Goal: Transaction & Acquisition: Purchase product/service

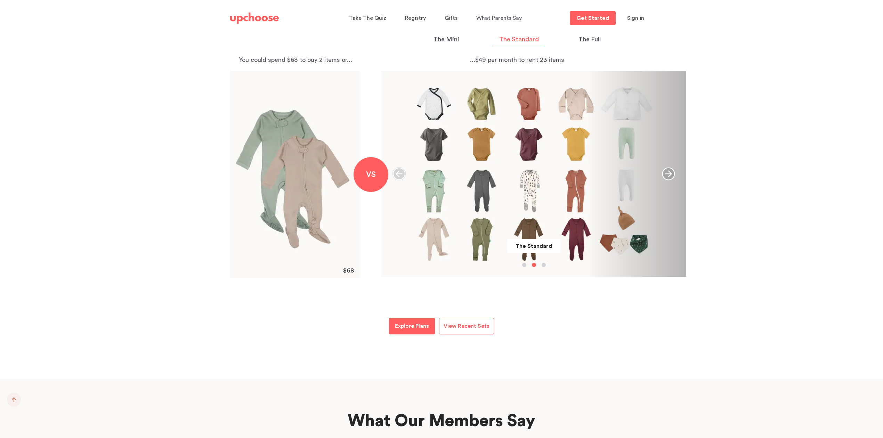
scroll to position [762, 0]
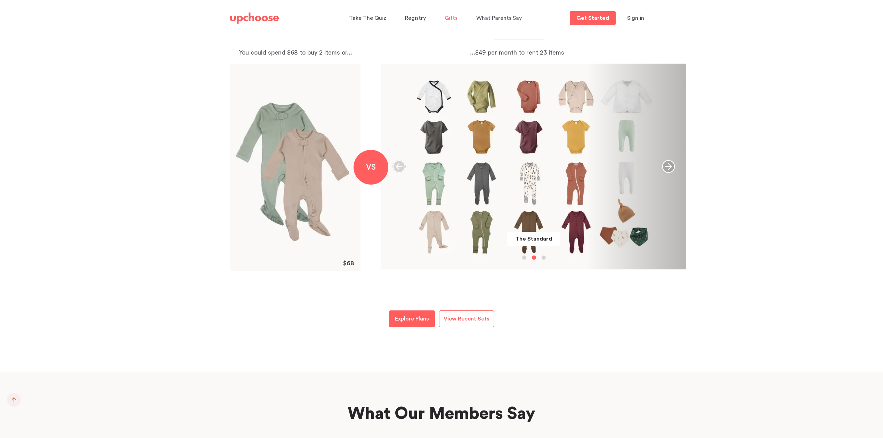
click at [450, 16] on span "Gifts" at bounding box center [450, 18] width 13 height 6
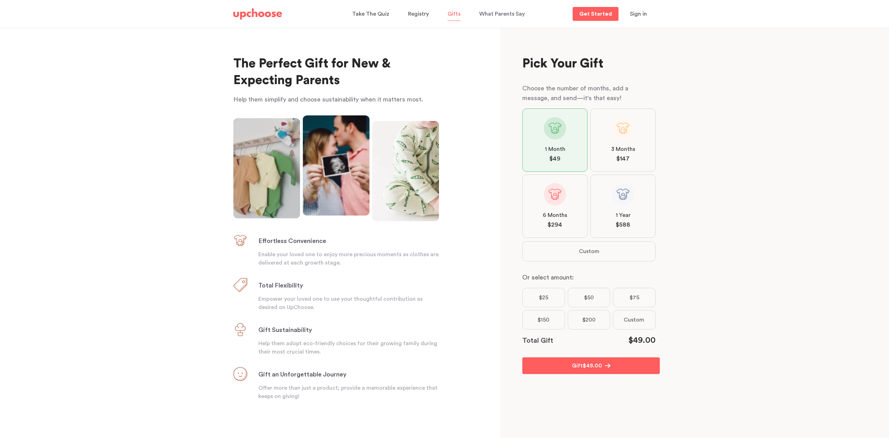
click at [587, 321] on label "$200" at bounding box center [589, 319] width 43 height 19
click at [0, 0] on input "$200" at bounding box center [0, 0] width 0 height 0
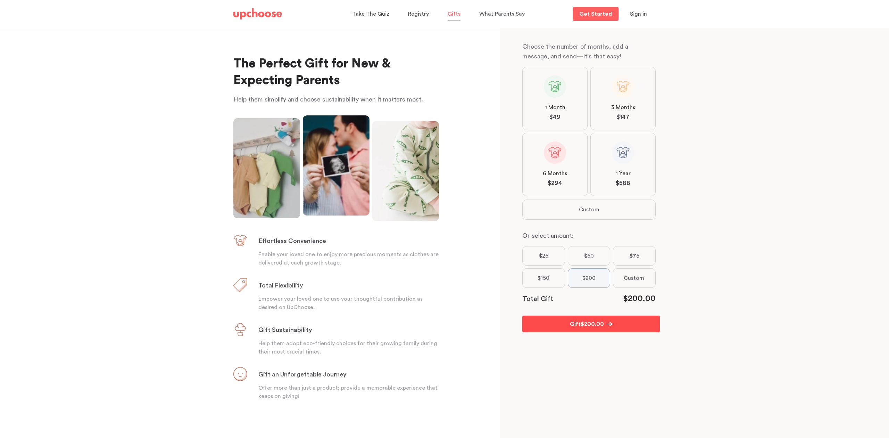
click at [587, 321] on span "$ 200.00" at bounding box center [592, 324] width 23 height 8
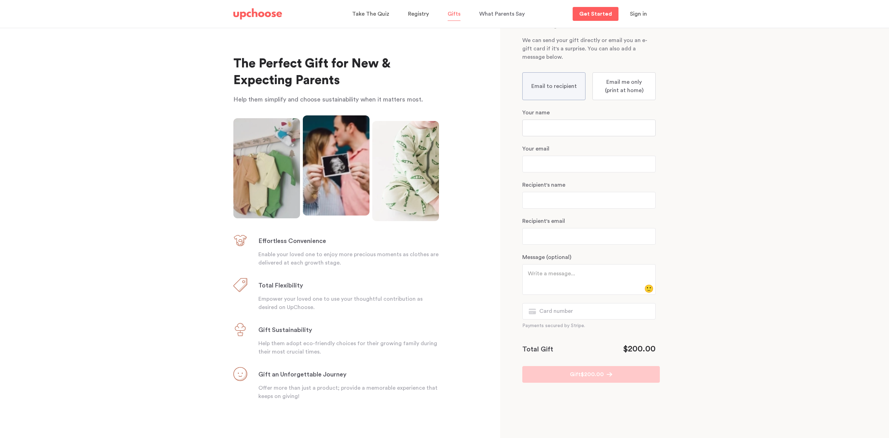
click at [564, 128] on input "text" at bounding box center [589, 128] width 133 height 17
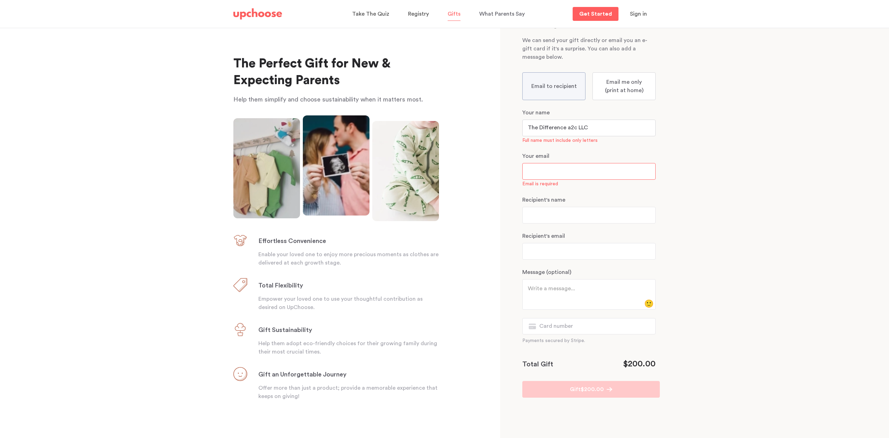
click at [564, 128] on input "The Difference a2c LLC" at bounding box center [589, 128] width 133 height 17
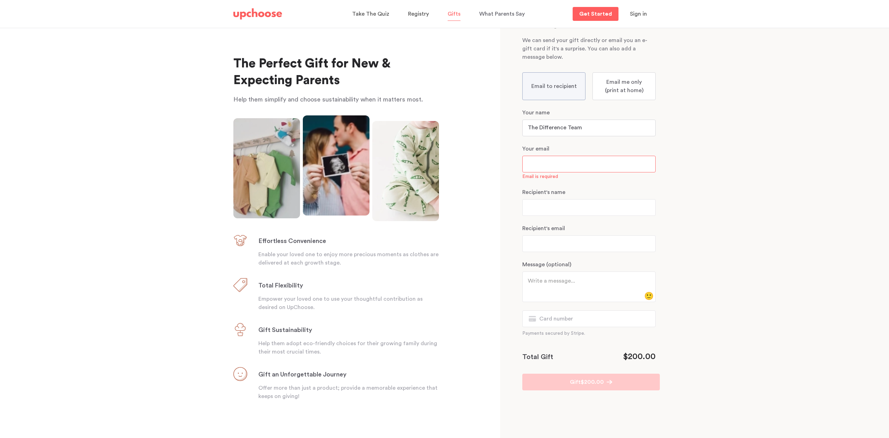
type input "The Difference Team"
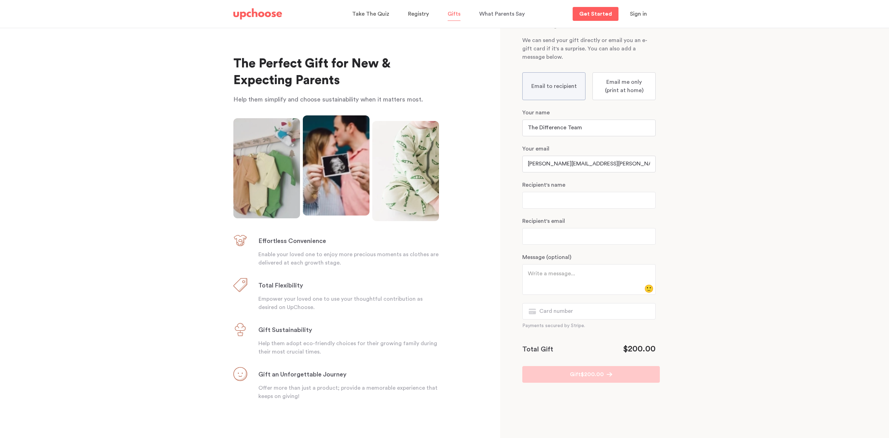
type input "[PERSON_NAME][EMAIL_ADDRESS][PERSON_NAME][DOMAIN_NAME]"
type input "[PERSON_NAME] & [PERSON_NAME]"
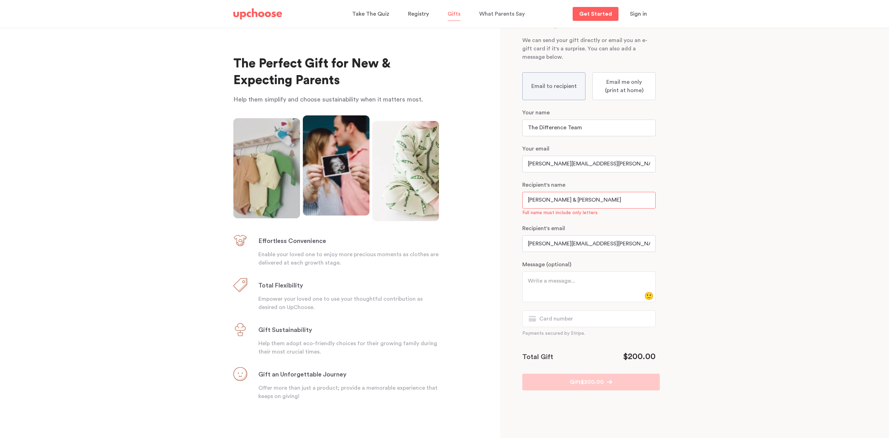
type input "[PERSON_NAME][EMAIL_ADDRESS][PERSON_NAME][DOMAIN_NAME]"
click at [563, 284] on textarea at bounding box center [586, 285] width 117 height 17
click at [545, 200] on input "[PERSON_NAME] & [PERSON_NAME]" at bounding box center [589, 200] width 133 height 17
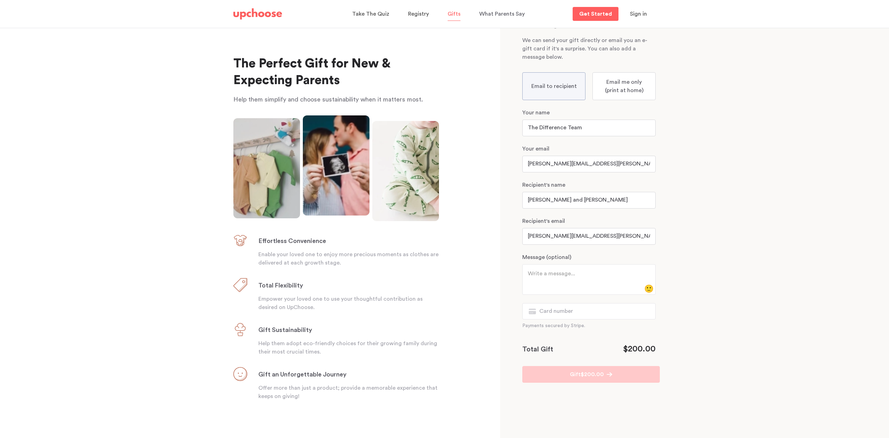
type input "[PERSON_NAME] and [PERSON_NAME]"
click at [542, 279] on textarea at bounding box center [586, 277] width 117 height 17
type textarea "Congrats on the arrival of the handsome [PERSON_NAME]!"
click at [602, 370] on span "$ 200.00" at bounding box center [592, 374] width 23 height 8
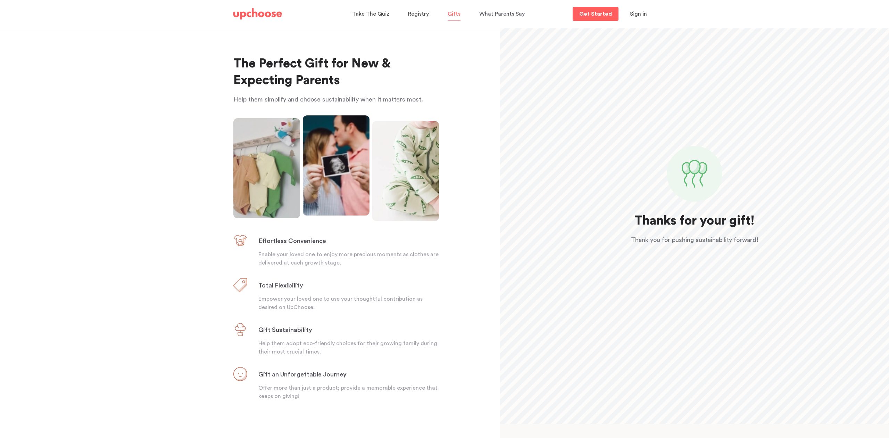
scroll to position [0, 0]
